Goal: Use online tool/utility: Utilize a website feature to perform a specific function

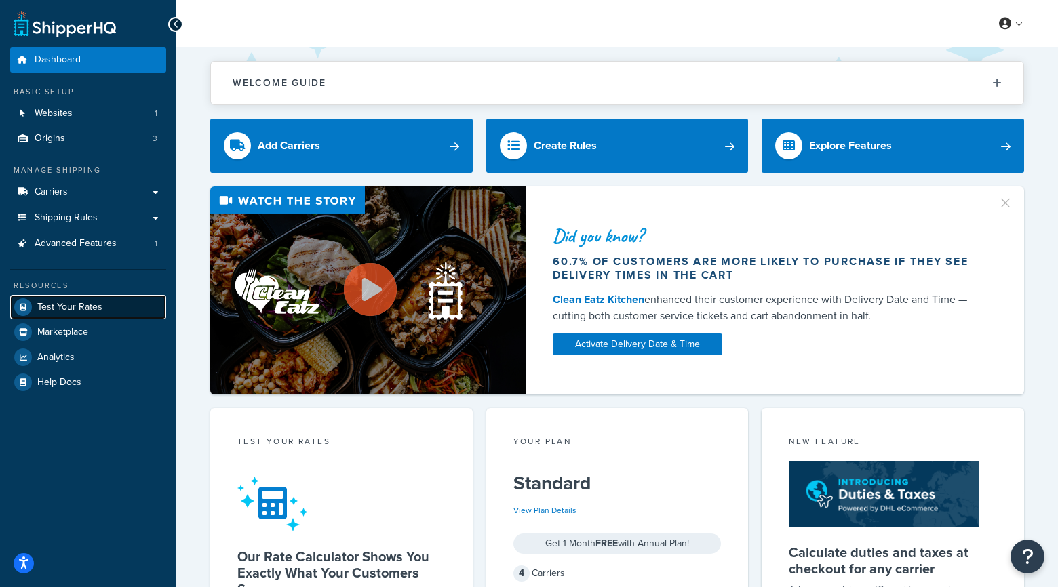
click at [75, 302] on span "Test Your Rates" at bounding box center [69, 308] width 65 height 12
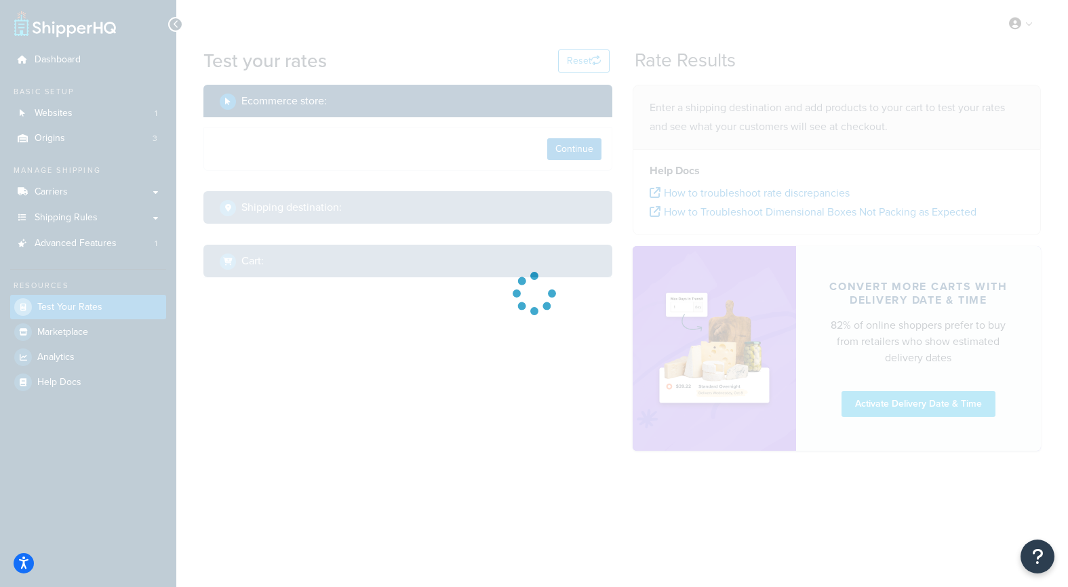
select select "[GEOGRAPHIC_DATA]"
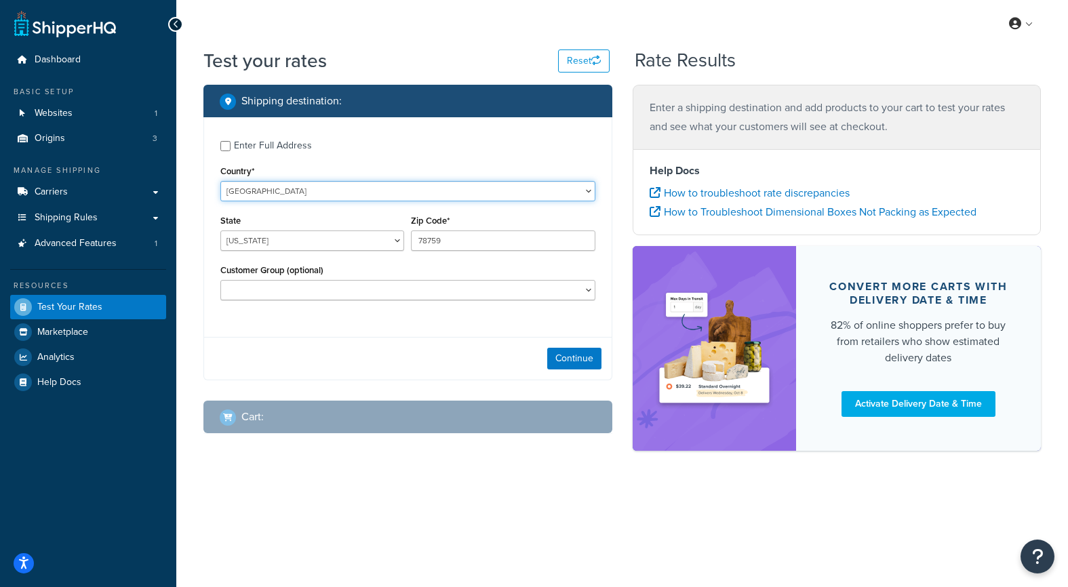
click at [327, 199] on select "[GEOGRAPHIC_DATA] [GEOGRAPHIC_DATA] [GEOGRAPHIC_DATA] [GEOGRAPHIC_DATA] [GEOGRA…" at bounding box center [407, 191] width 375 height 20
select select "CA"
click at [220, 181] on select "[GEOGRAPHIC_DATA] [GEOGRAPHIC_DATA] [GEOGRAPHIC_DATA] [GEOGRAPHIC_DATA] [GEOGRA…" at bounding box center [407, 191] width 375 height 20
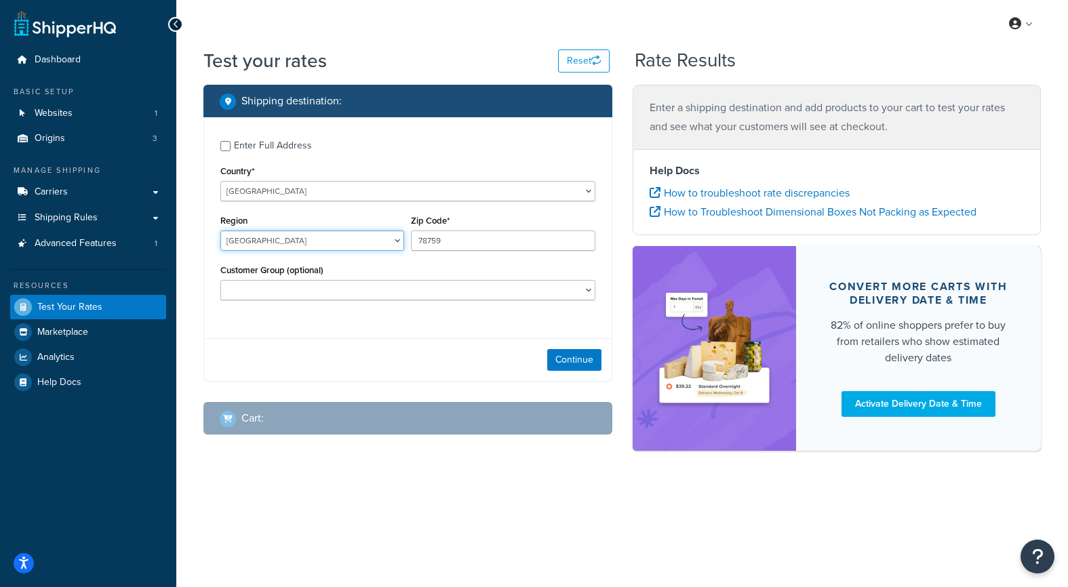
click at [400, 238] on select "[GEOGRAPHIC_DATA] [GEOGRAPHIC_DATA] [GEOGRAPHIC_DATA] [GEOGRAPHIC_DATA] [GEOGRA…" at bounding box center [312, 241] width 184 height 20
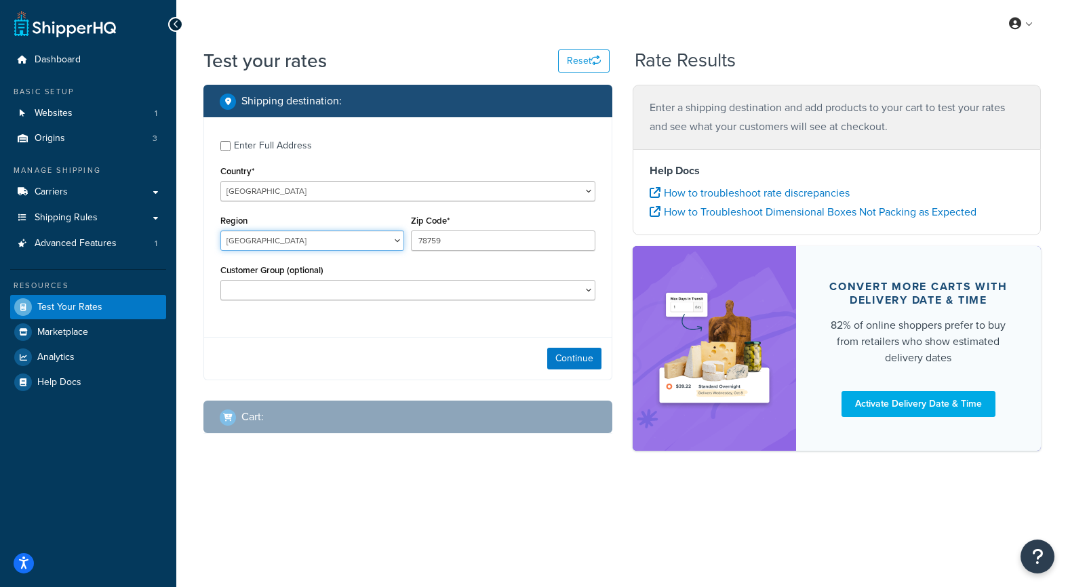
select select "MB"
click at [220, 231] on select "[GEOGRAPHIC_DATA] [GEOGRAPHIC_DATA] [GEOGRAPHIC_DATA] [GEOGRAPHIC_DATA] [GEOGRA…" at bounding box center [312, 241] width 184 height 20
click at [465, 238] on input "78759" at bounding box center [503, 241] width 184 height 20
drag, startPoint x: 465, startPoint y: 238, endPoint x: 376, endPoint y: 241, distance: 88.9
click at [376, 241] on div "Region [GEOGRAPHIC_DATA] [GEOGRAPHIC_DATA] [GEOGRAPHIC_DATA] [GEOGRAPHIC_DATA] …" at bounding box center [408, 237] width 382 height 50
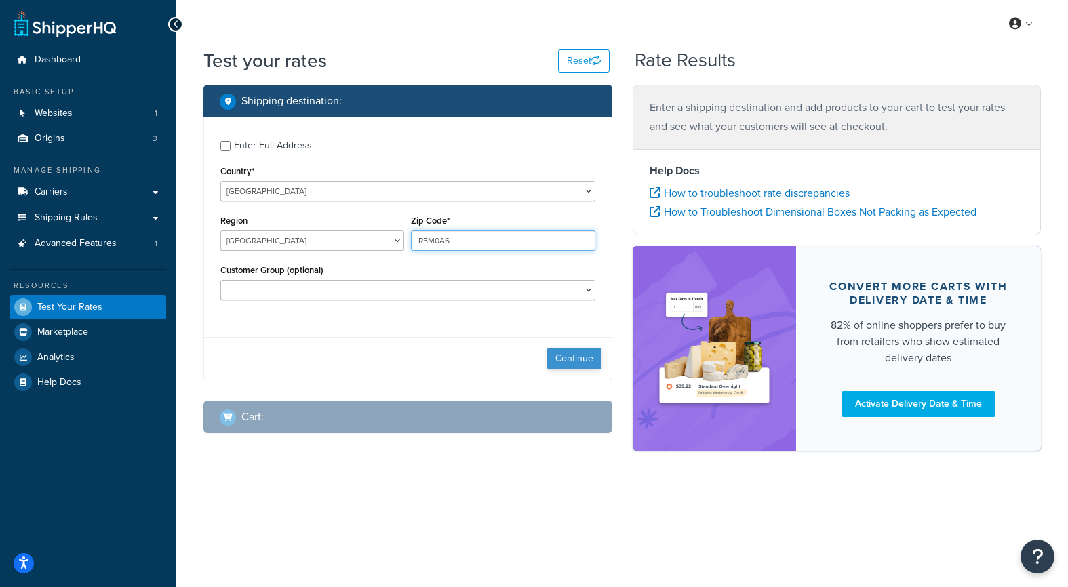
type input "R5M0A6"
click at [563, 358] on button "Continue" at bounding box center [574, 359] width 54 height 22
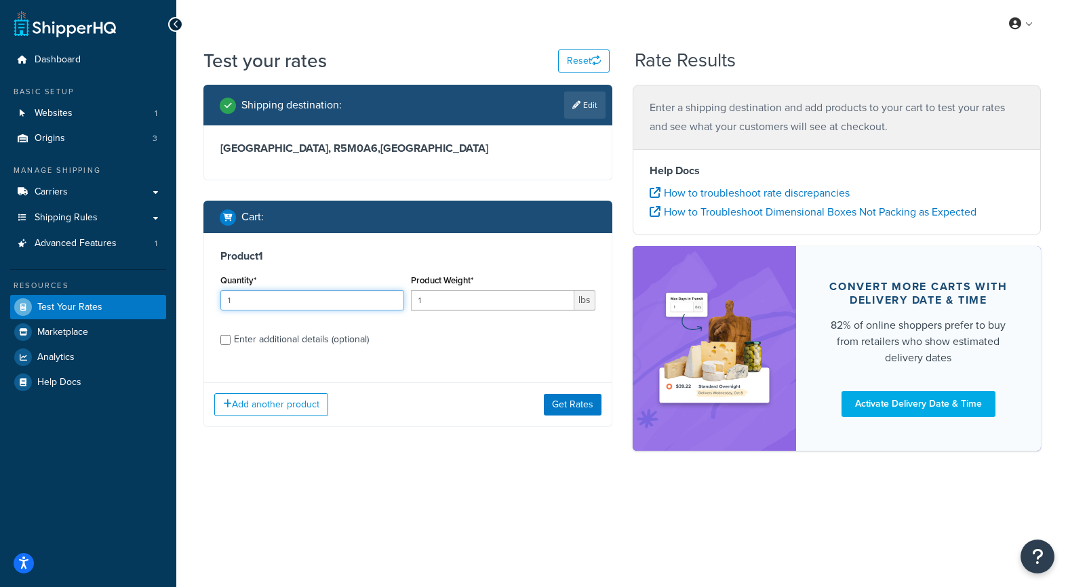
click at [262, 300] on input "1" at bounding box center [312, 300] width 184 height 20
drag, startPoint x: 257, startPoint y: 300, endPoint x: 221, endPoint y: 300, distance: 35.9
click at [221, 300] on input "1" at bounding box center [312, 300] width 184 height 20
click at [430, 298] on input "1" at bounding box center [492, 300] width 163 height 20
drag, startPoint x: 430, startPoint y: 298, endPoint x: 412, endPoint y: 299, distance: 17.6
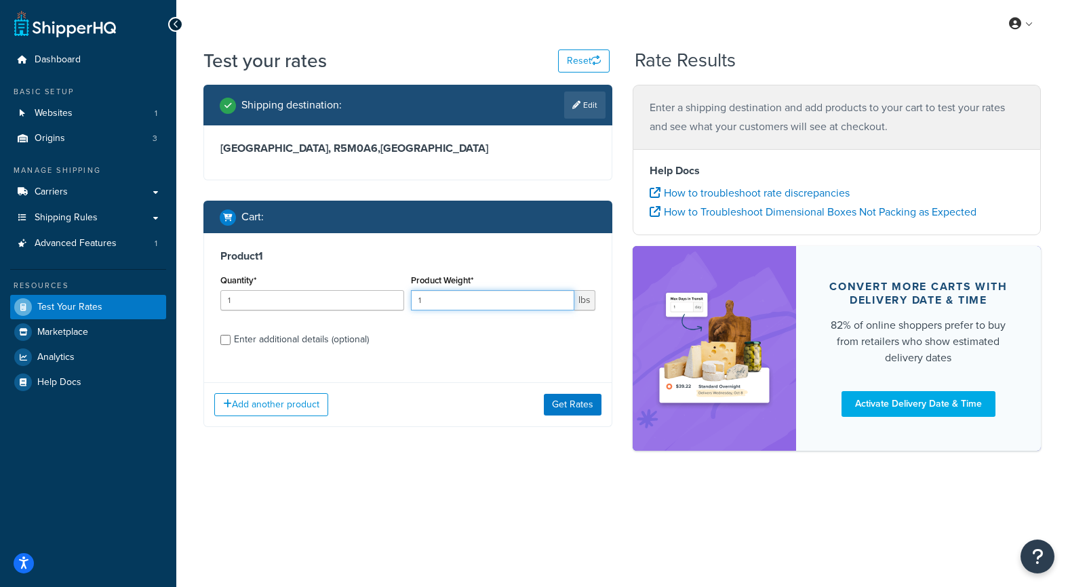
click at [412, 299] on input "1" at bounding box center [492, 300] width 163 height 20
type input "25"
click at [563, 399] on button "Get Rates" at bounding box center [573, 405] width 58 height 22
